Goal: Information Seeking & Learning: Find specific fact

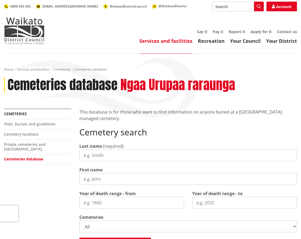
click at [118, 155] on input "Last name" at bounding box center [187, 156] width 217 height 12
type input "[PERSON_NAME]"
click at [139, 179] on input "First name" at bounding box center [187, 179] width 217 height 12
drag, startPoint x: 100, startPoint y: 179, endPoint x: 80, endPoint y: 179, distance: 19.1
click at [80, 179] on input "First name" at bounding box center [187, 179] width 217 height 12
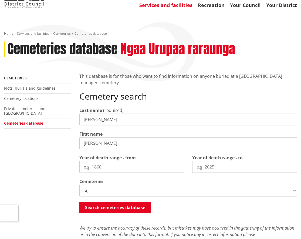
scroll to position [36, 0]
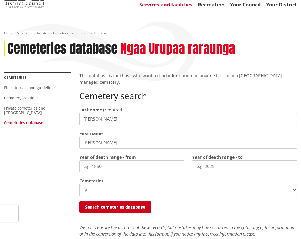
type input "[PERSON_NAME]"
click at [114, 207] on button "Search cemeteries database" at bounding box center [114, 207] width 71 height 11
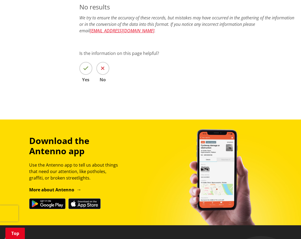
scroll to position [258, 0]
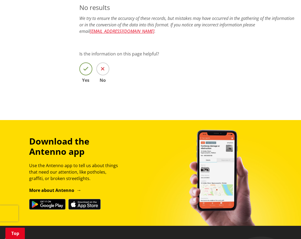
click at [86, 70] on icon at bounding box center [85, 68] width 5 height 5
click at [0, 0] on input "Yes" at bounding box center [0, 0] width 0 height 0
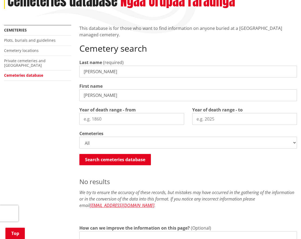
scroll to position [84, 0]
click at [85, 72] on input "[PERSON_NAME]" at bounding box center [187, 72] width 217 height 12
type input "[PERSON_NAME]"
click at [128, 95] on input "[PERSON_NAME]" at bounding box center [187, 95] width 217 height 12
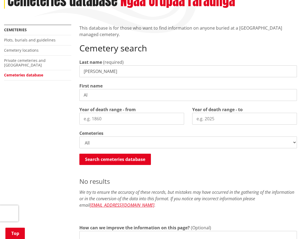
type input "A"
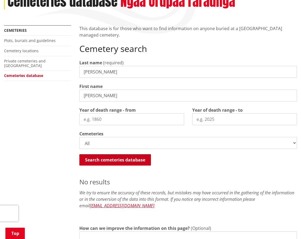
scroll to position [82, 0]
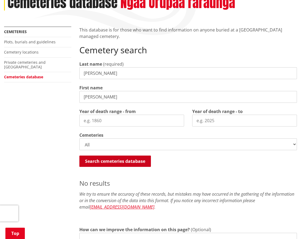
type input "[PERSON_NAME]"
click at [106, 162] on button "Search cemeteries database" at bounding box center [114, 161] width 71 height 11
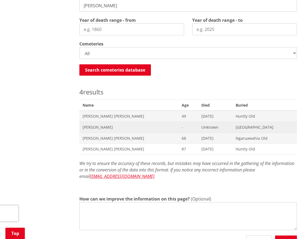
scroll to position [170, 0]
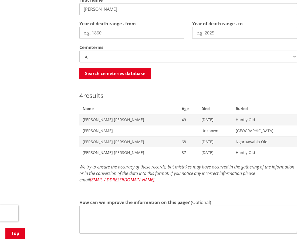
click at [102, 32] on input "Year of death range - from" at bounding box center [131, 33] width 105 height 12
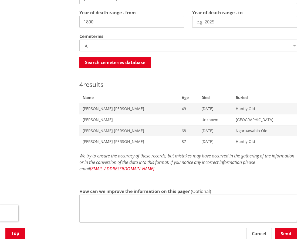
scroll to position [181, 0]
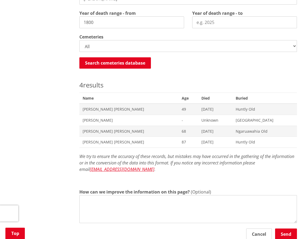
type input "1800"
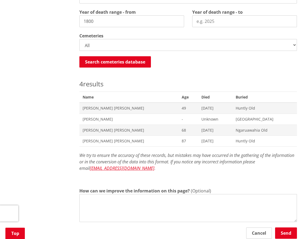
scroll to position [182, 0]
click at [123, 62] on button "Search cemeteries database" at bounding box center [114, 61] width 71 height 11
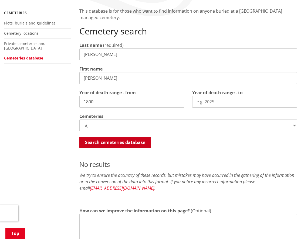
scroll to position [101, 0]
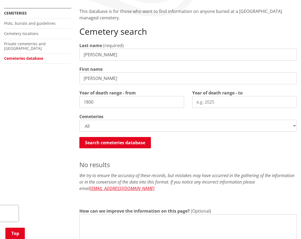
click at [103, 78] on input "[PERSON_NAME]" at bounding box center [187, 79] width 217 height 12
select select
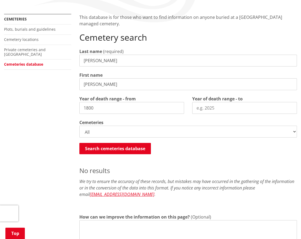
scroll to position [94, 0]
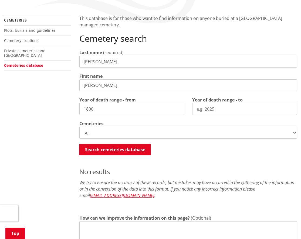
drag, startPoint x: 216, startPoint y: 109, endPoint x: 196, endPoint y: 109, distance: 20.0
click at [196, 109] on input "Year of death range - to" at bounding box center [244, 109] width 105 height 12
click at [215, 109] on input "Year of death range - to" at bounding box center [244, 109] width 105 height 12
type input "2000"
click at [108, 149] on button "Search cemeteries database" at bounding box center [114, 149] width 71 height 11
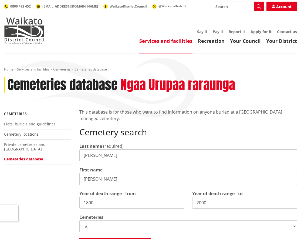
scroll to position [0, 0]
